Goal: Transaction & Acquisition: Obtain resource

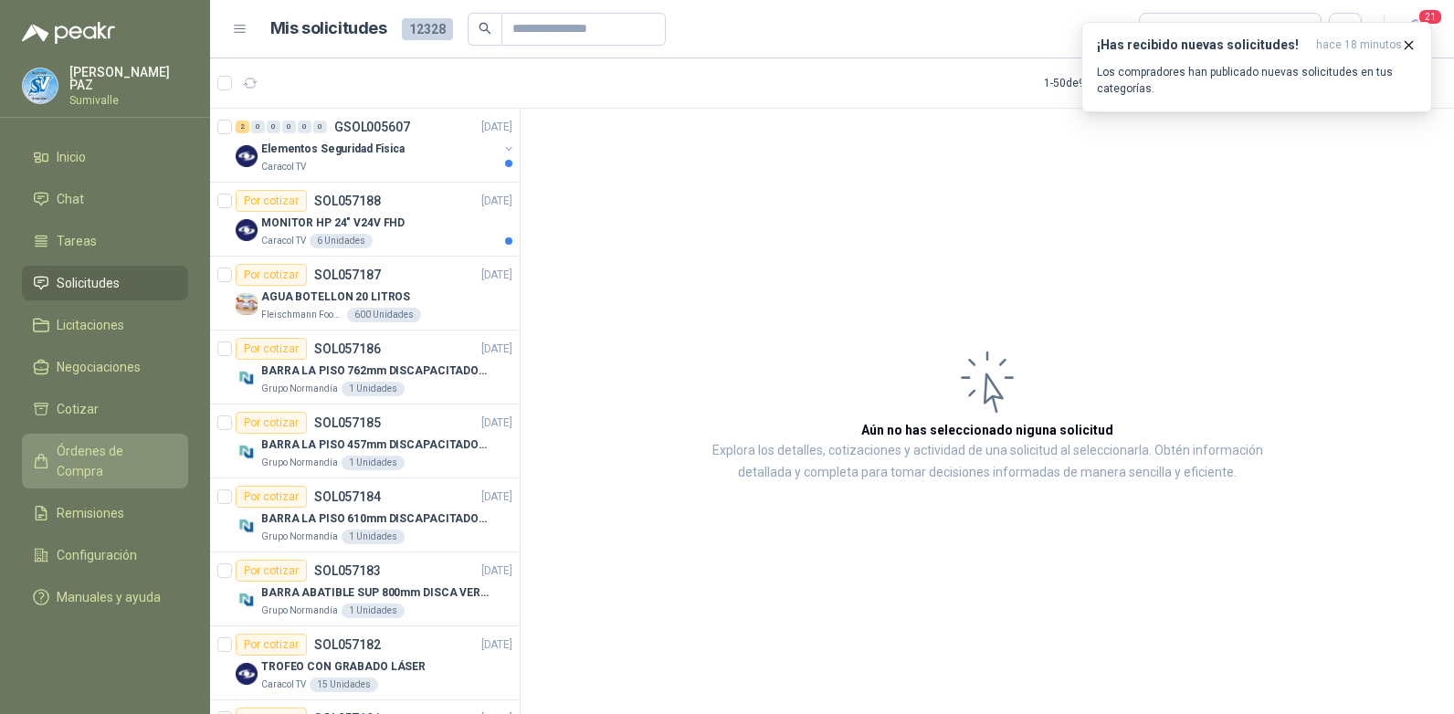
click at [140, 441] on span "Órdenes de Compra" at bounding box center [114, 461] width 114 height 40
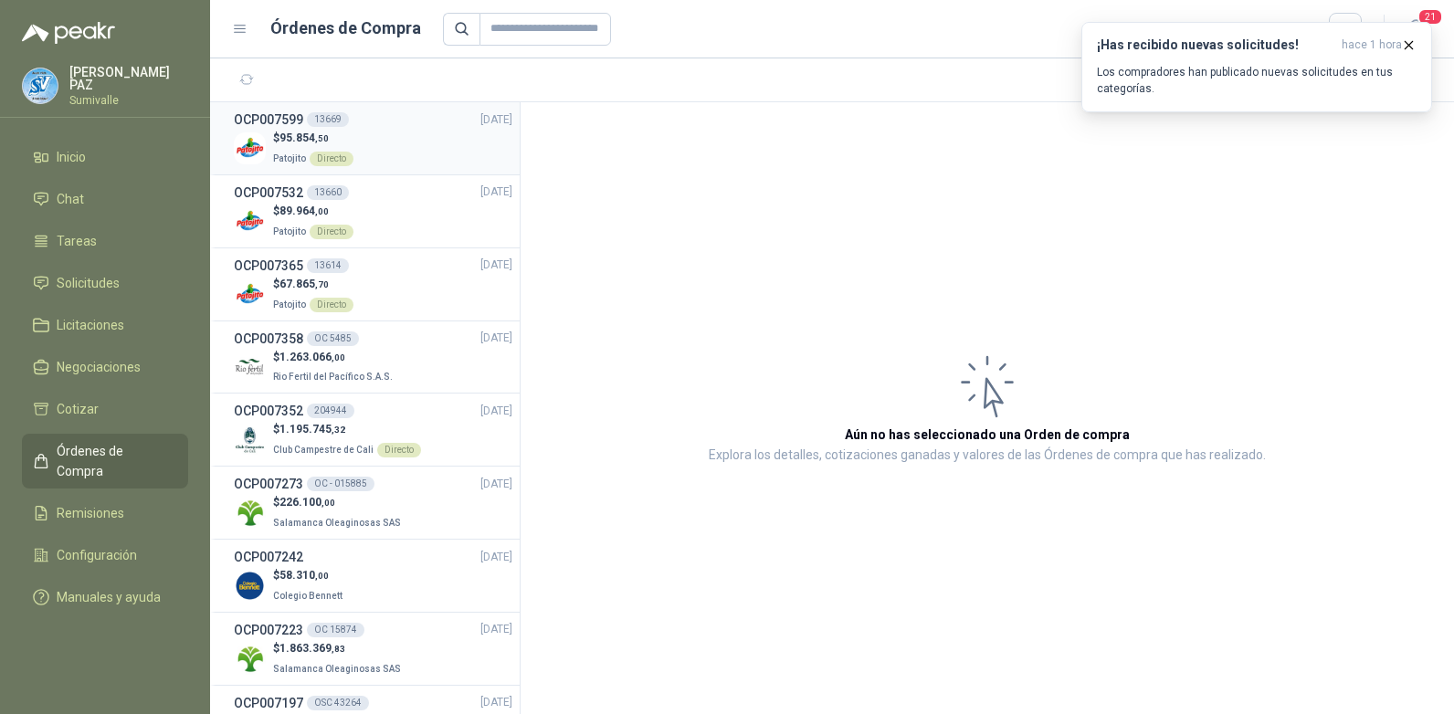
click at [334, 141] on p "$ 95.854 ,50" at bounding box center [313, 138] width 80 height 17
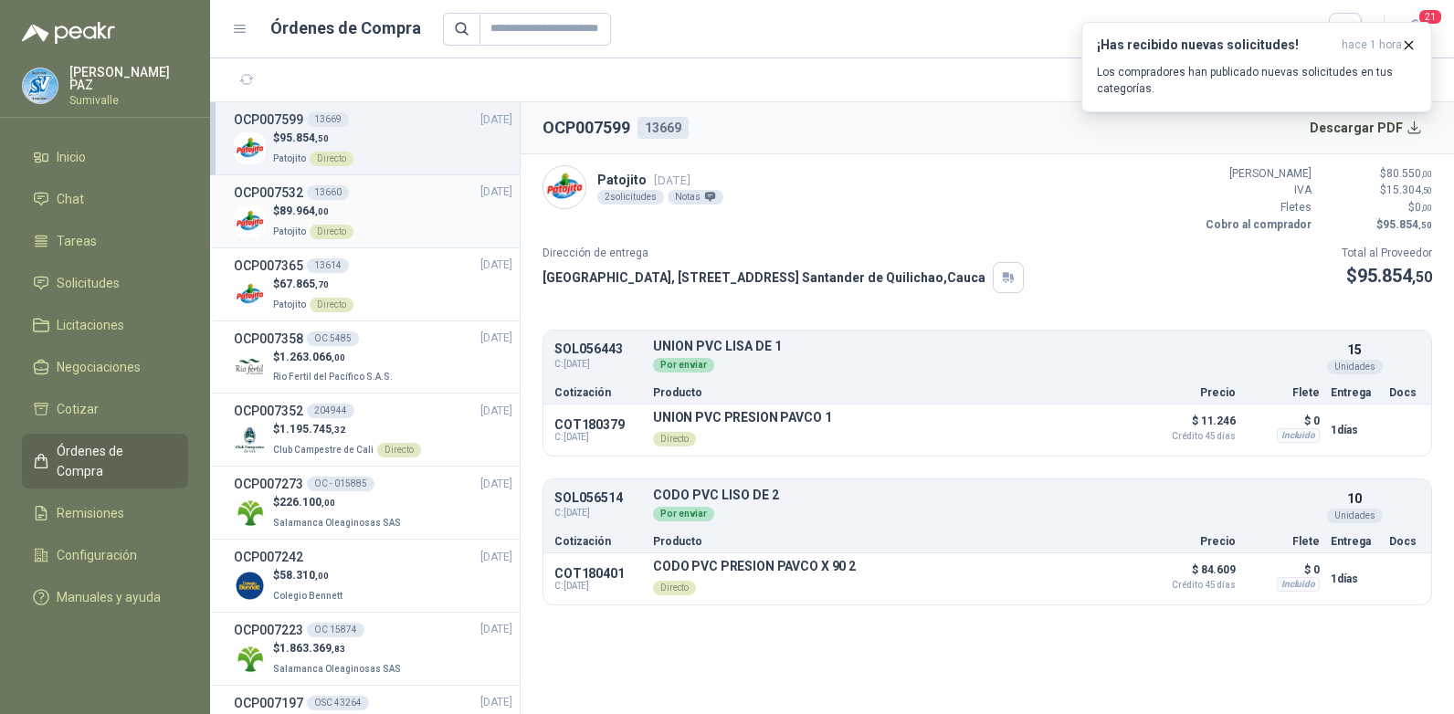
click at [328, 196] on div "13660" at bounding box center [328, 192] width 42 height 15
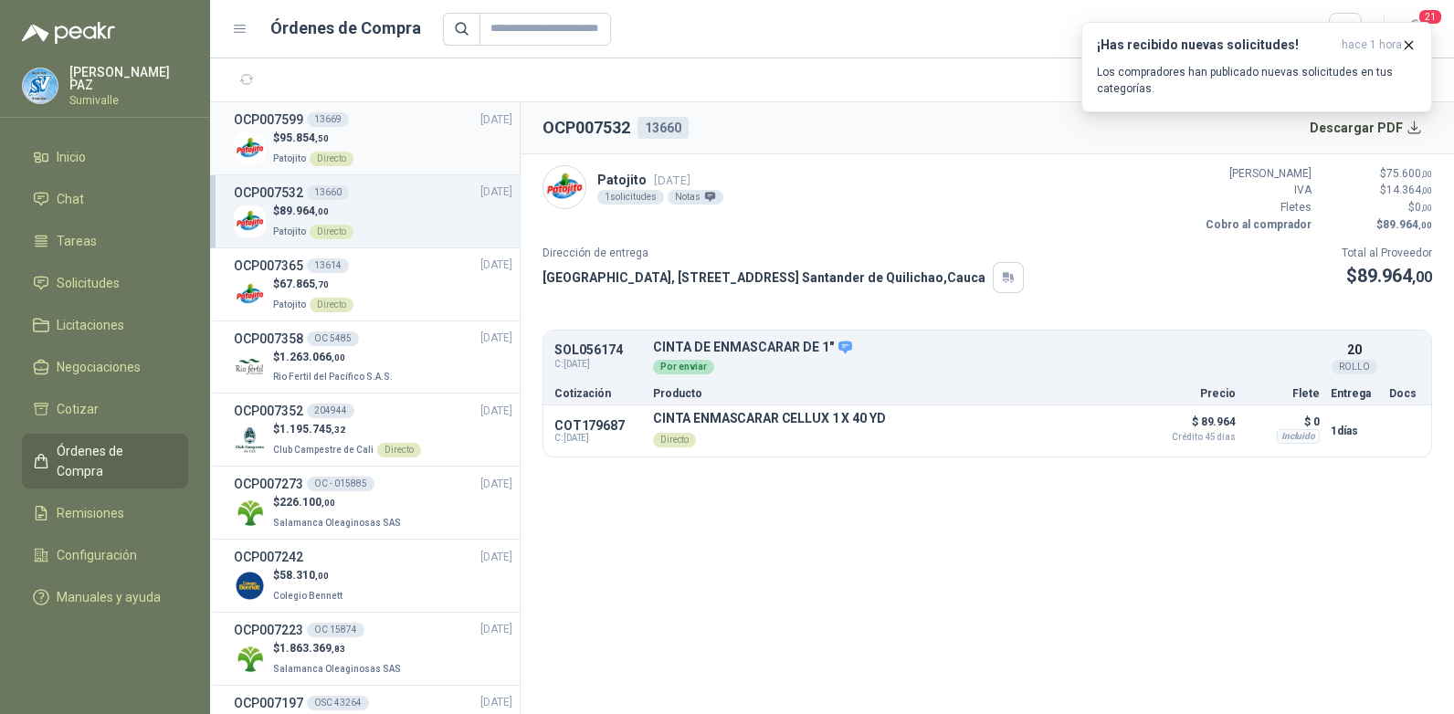
click at [332, 142] on p "$ 95.854 ,50" at bounding box center [313, 138] width 80 height 17
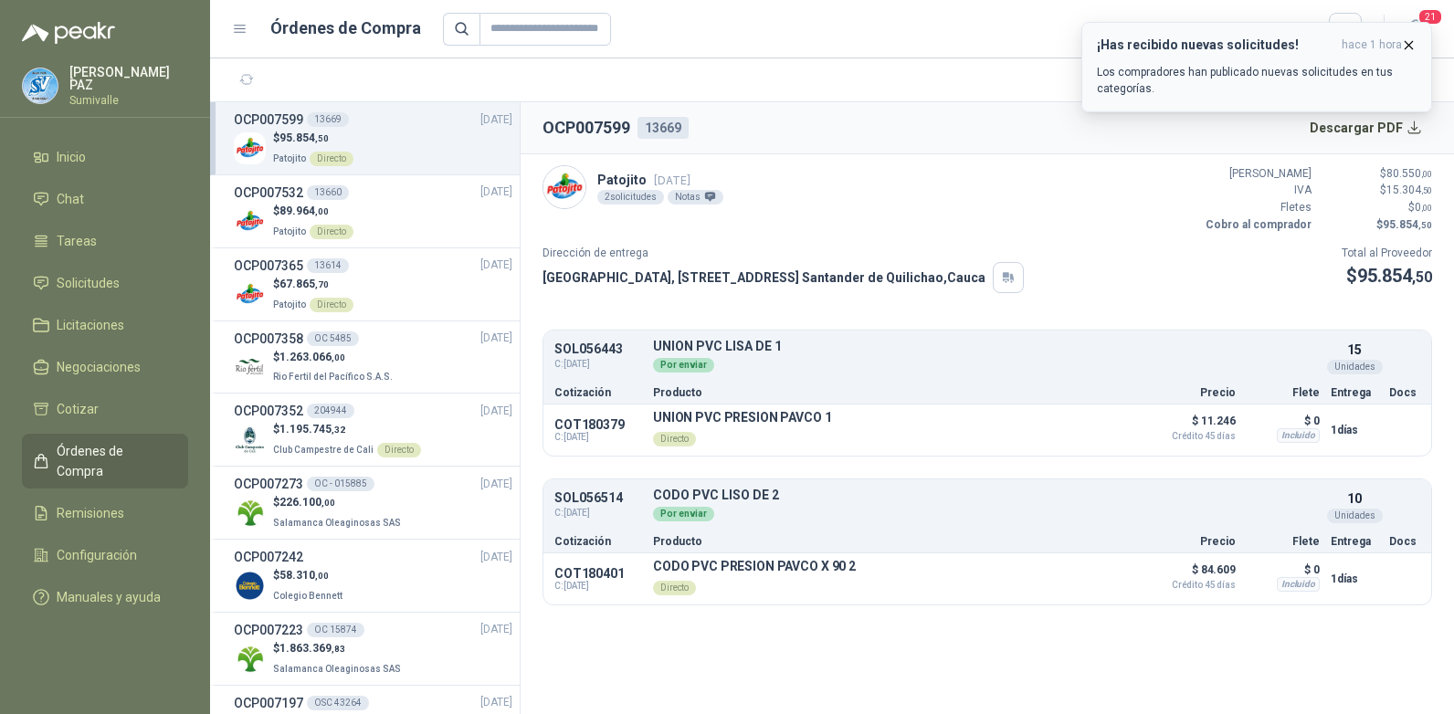
click at [1401, 43] on icon "button" at bounding box center [1409, 45] width 16 height 16
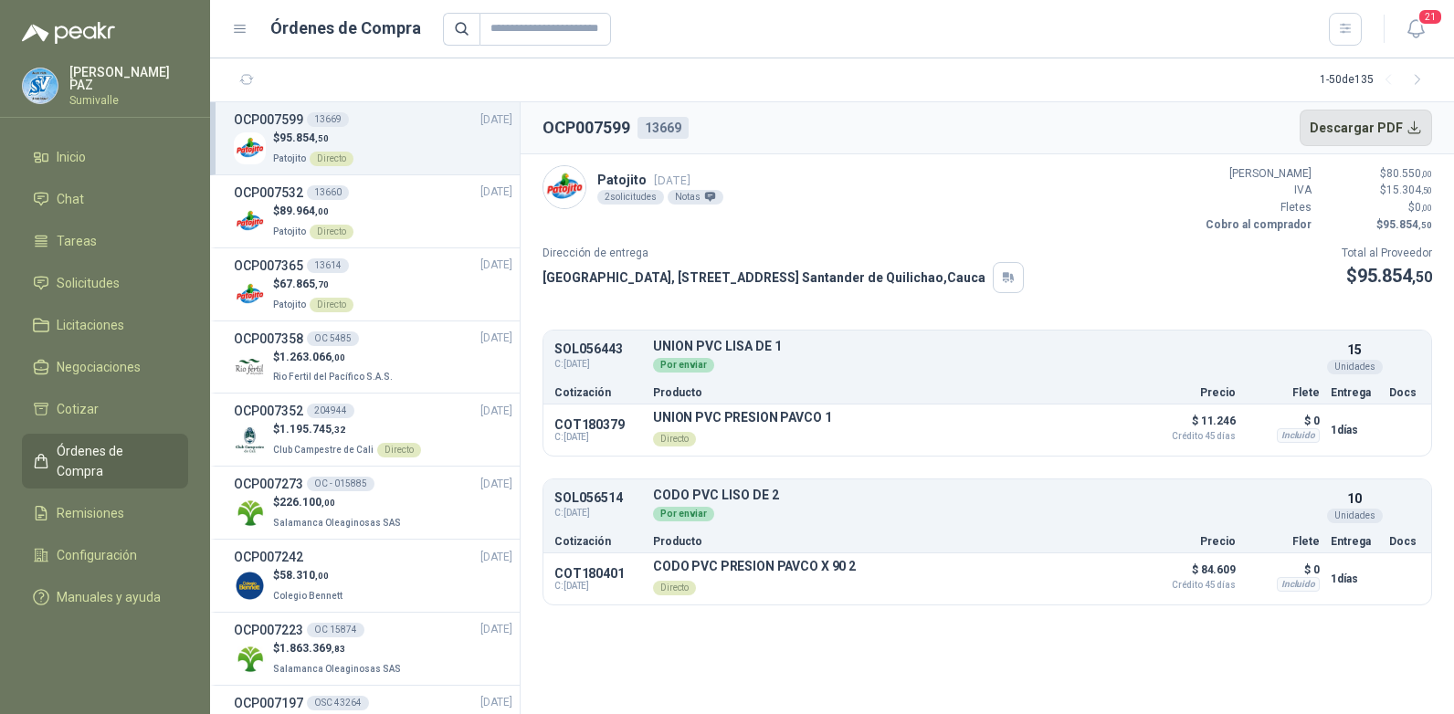
click at [1367, 132] on button "Descargar PDF" at bounding box center [1366, 128] width 133 height 37
